Goal: Register for event/course

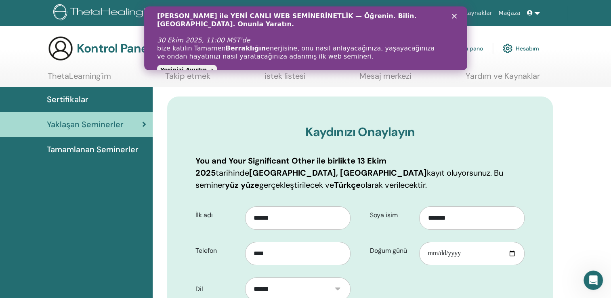
click at [453, 15] on icon "Kapat" at bounding box center [453, 16] width 5 height 5
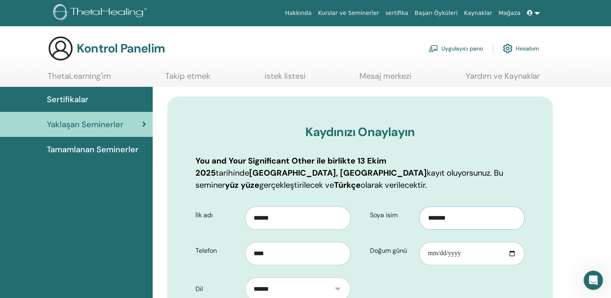
click at [429, 206] on input "*******" at bounding box center [471, 217] width 105 height 23
type input "*******"
type input "*"
type input "******"
click at [278, 243] on input "****" at bounding box center [297, 253] width 105 height 23
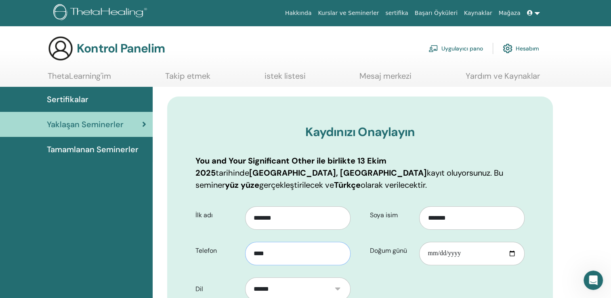
type input "**********"
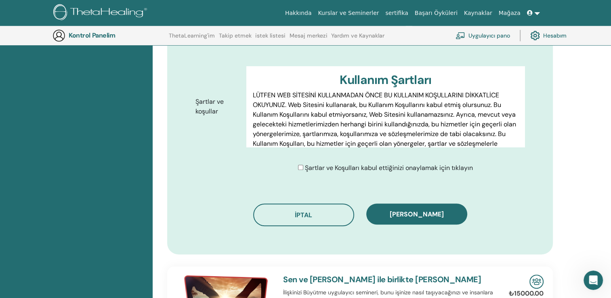
scroll to position [387, 0]
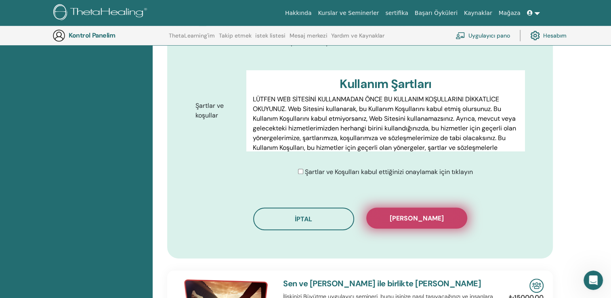
click at [398, 207] on button "Kaydı onayla" at bounding box center [416, 217] width 101 height 21
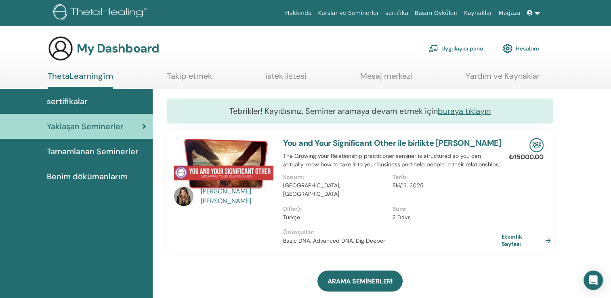
click at [411, 12] on link "sertifika" at bounding box center [396, 13] width 29 height 15
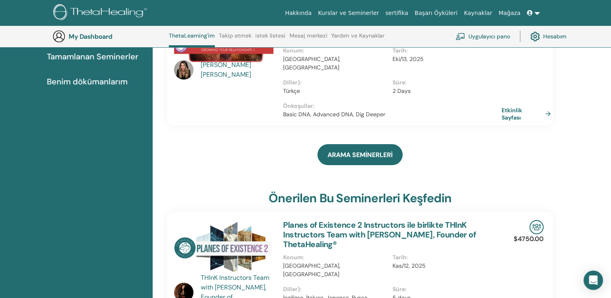
scroll to position [118, 0]
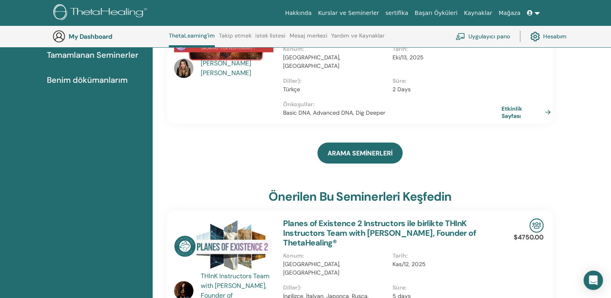
click at [548, 36] on link "Hesabım" at bounding box center [548, 36] width 36 height 18
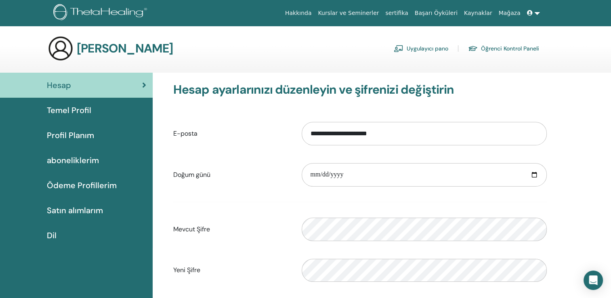
click at [508, 49] on link "Öğrenci Kontrol Paneli" at bounding box center [503, 48] width 71 height 13
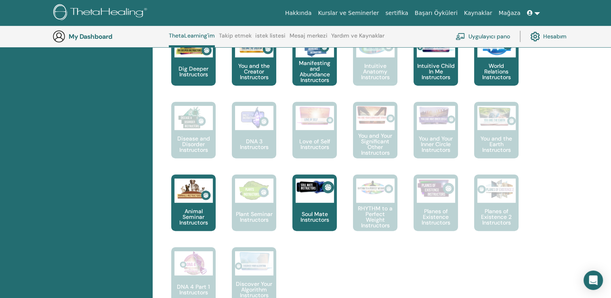
scroll to position [473, 0]
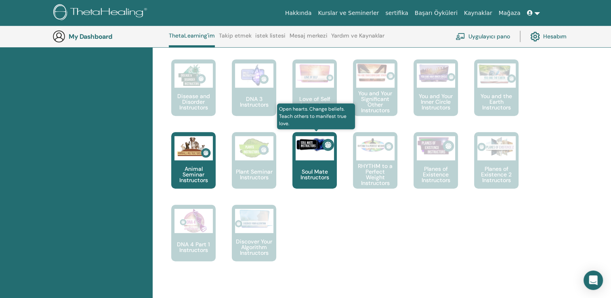
click at [320, 157] on div at bounding box center [314, 148] width 38 height 24
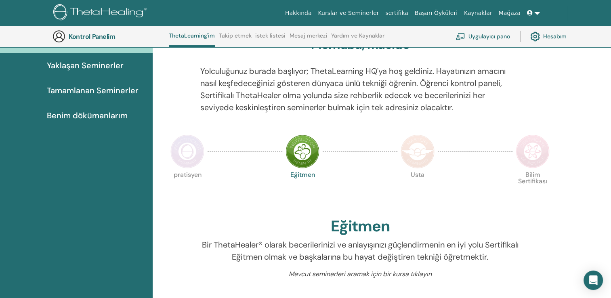
scroll to position [32, 0]
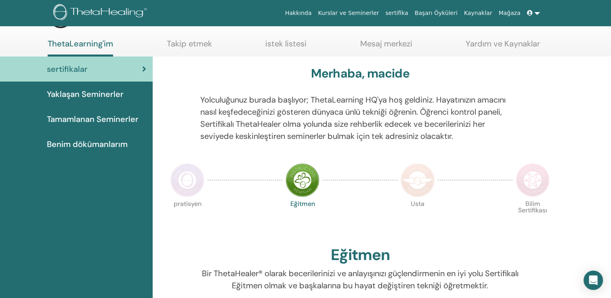
click at [82, 69] on span "sertifikalar" at bounding box center [67, 69] width 41 height 12
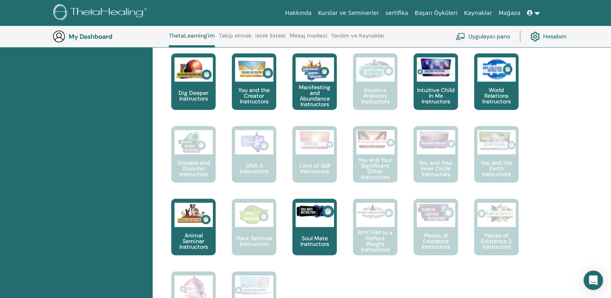
scroll to position [408, 0]
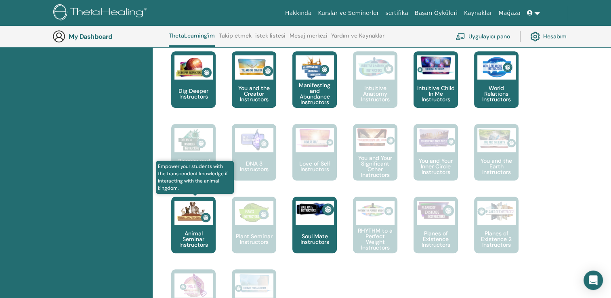
click at [188, 236] on p "Animal Seminar Instructors" at bounding box center [193, 238] width 44 height 17
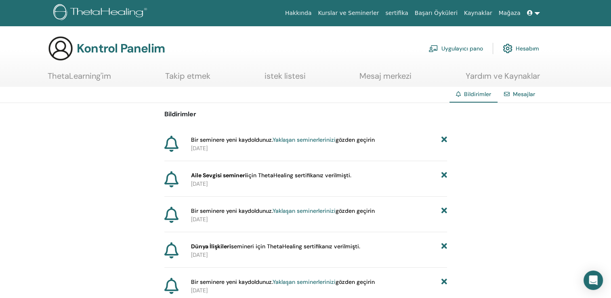
click at [258, 182] on p "[DATE]" at bounding box center [319, 184] width 256 height 8
click at [170, 179] on icon at bounding box center [171, 179] width 14 height 16
click at [388, 184] on p "[DATE]" at bounding box center [319, 184] width 256 height 8
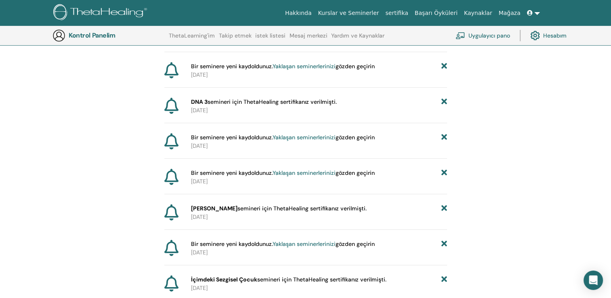
scroll to position [207, 0]
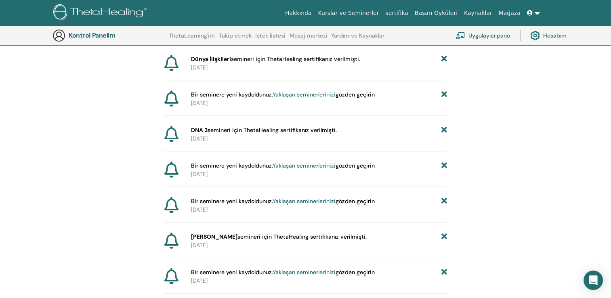
drag, startPoint x: 388, startPoint y: 184, endPoint x: 498, endPoint y: 166, distance: 111.9
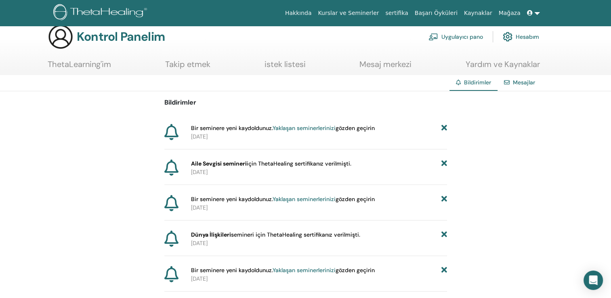
scroll to position [0, 0]
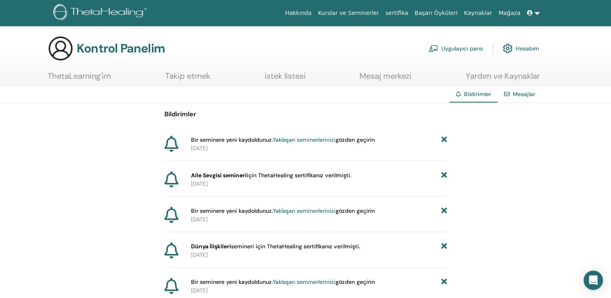
click at [507, 47] on img at bounding box center [507, 49] width 10 height 14
